Goal: Task Accomplishment & Management: Use online tool/utility

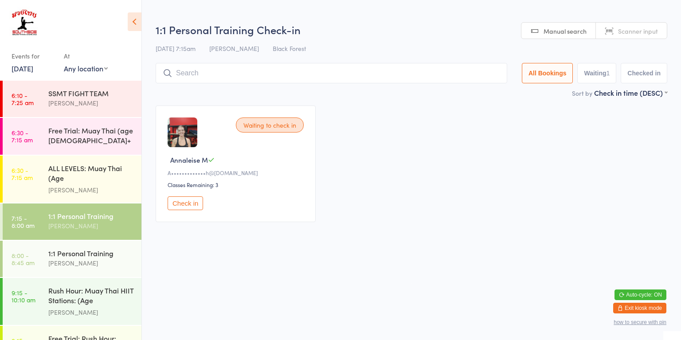
click at [182, 202] on button "Check in" at bounding box center [185, 203] width 35 height 14
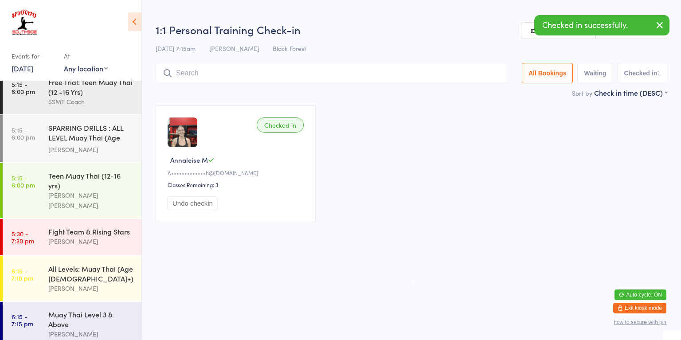
scroll to position [879, 0]
click at [53, 265] on div "All Levels: Muay Thai (Age [DEMOGRAPHIC_DATA]+)" at bounding box center [91, 275] width 86 height 20
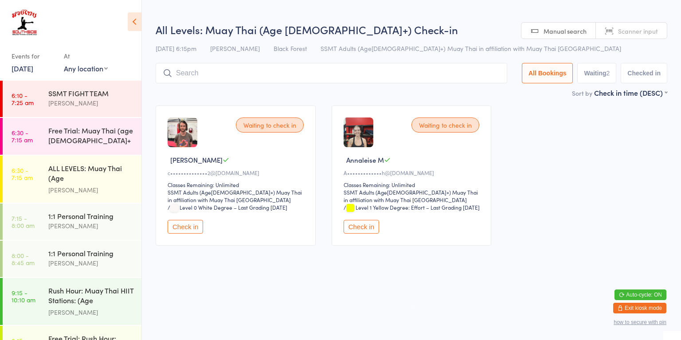
click at [37, 209] on link "7:15 - 8:00 am 1:1 Personal Training [PERSON_NAME]" at bounding box center [72, 221] width 139 height 36
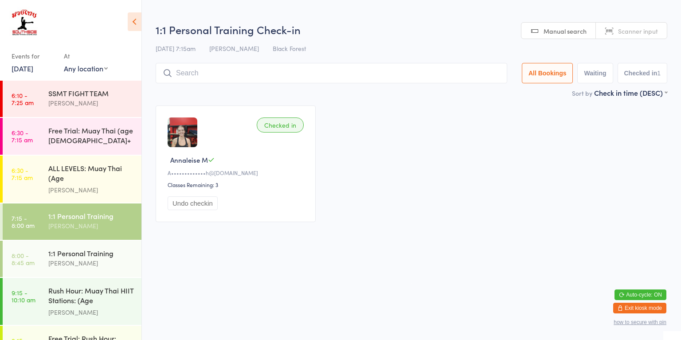
click at [110, 248] on div "1:1 Personal Training" at bounding box center [91, 253] width 86 height 10
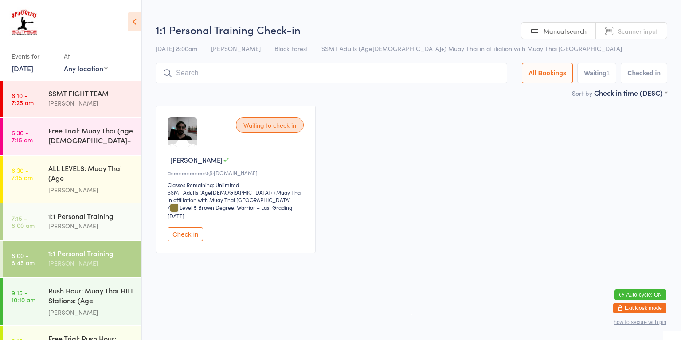
click at [90, 221] on div "[PERSON_NAME]" at bounding box center [91, 226] width 86 height 10
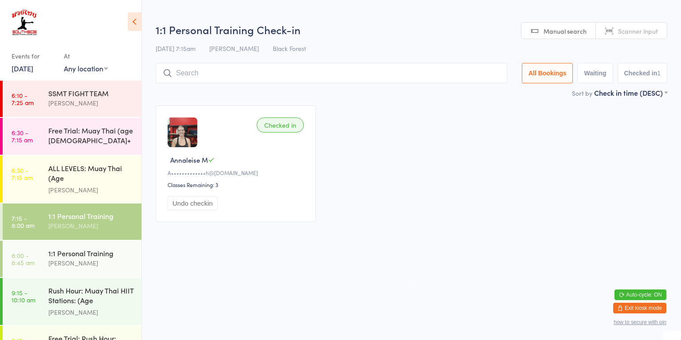
click at [84, 185] on div "[PERSON_NAME]" at bounding box center [91, 190] width 86 height 10
